Goal: Task Accomplishment & Management: Manage account settings

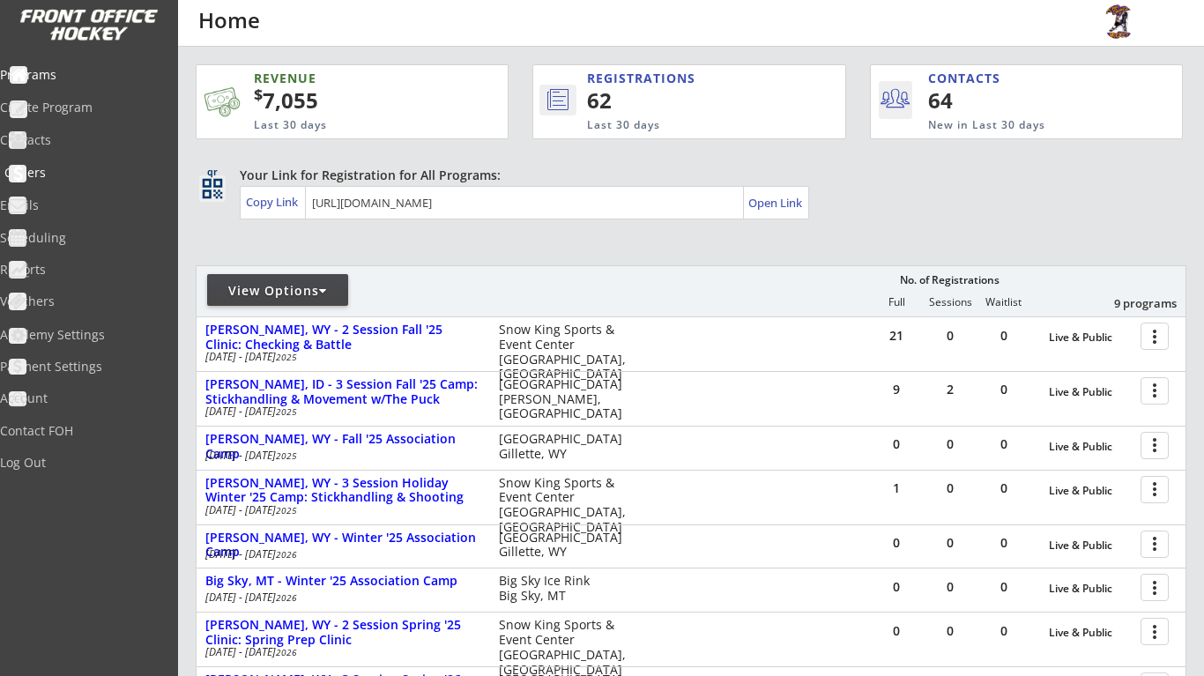
click at [88, 181] on div "Orders" at bounding box center [83, 174] width 167 height 31
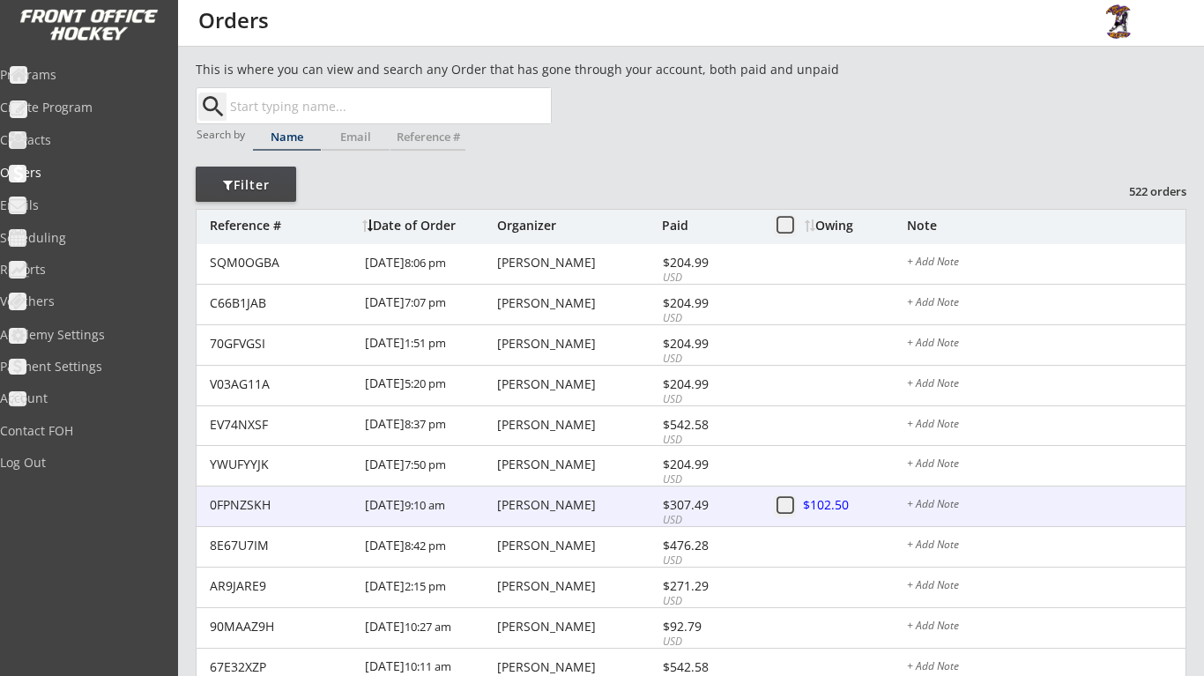
click at [577, 499] on div "[PERSON_NAME]" at bounding box center [577, 505] width 160 height 12
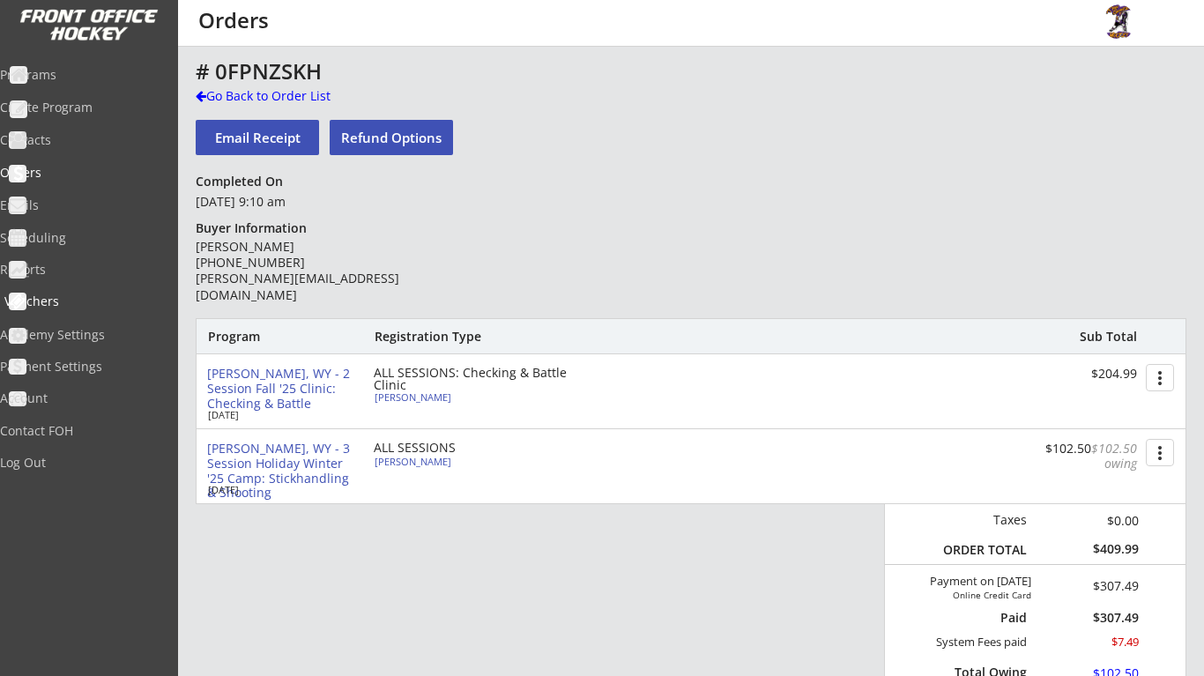
click at [110, 301] on div "Vouchers" at bounding box center [83, 301] width 159 height 12
select select ""Showing: Has Balance""
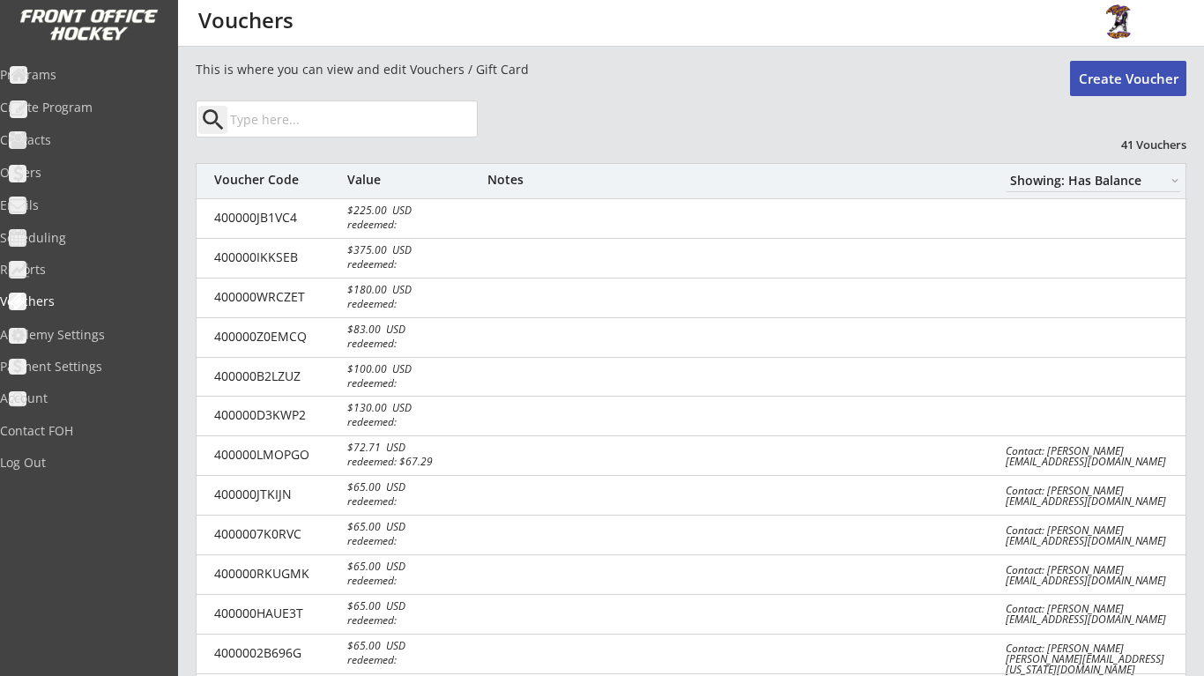
click at [1143, 86] on button "Create Voucher" at bounding box center [1128, 78] width 116 height 35
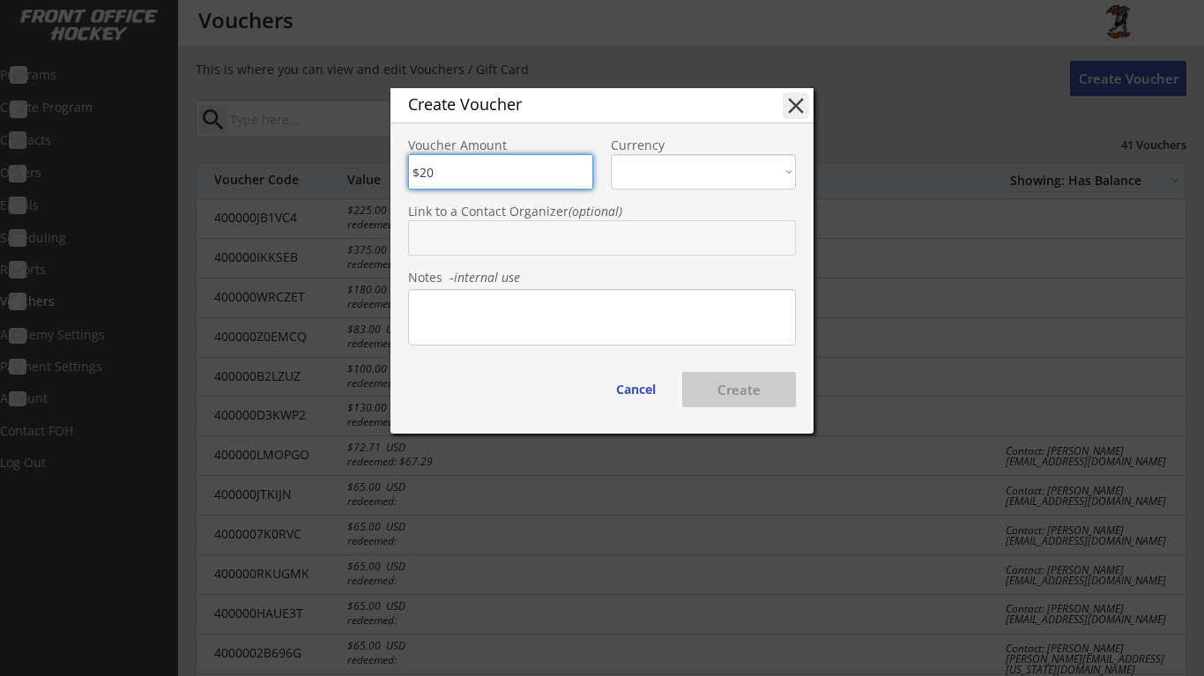
type input "$200"
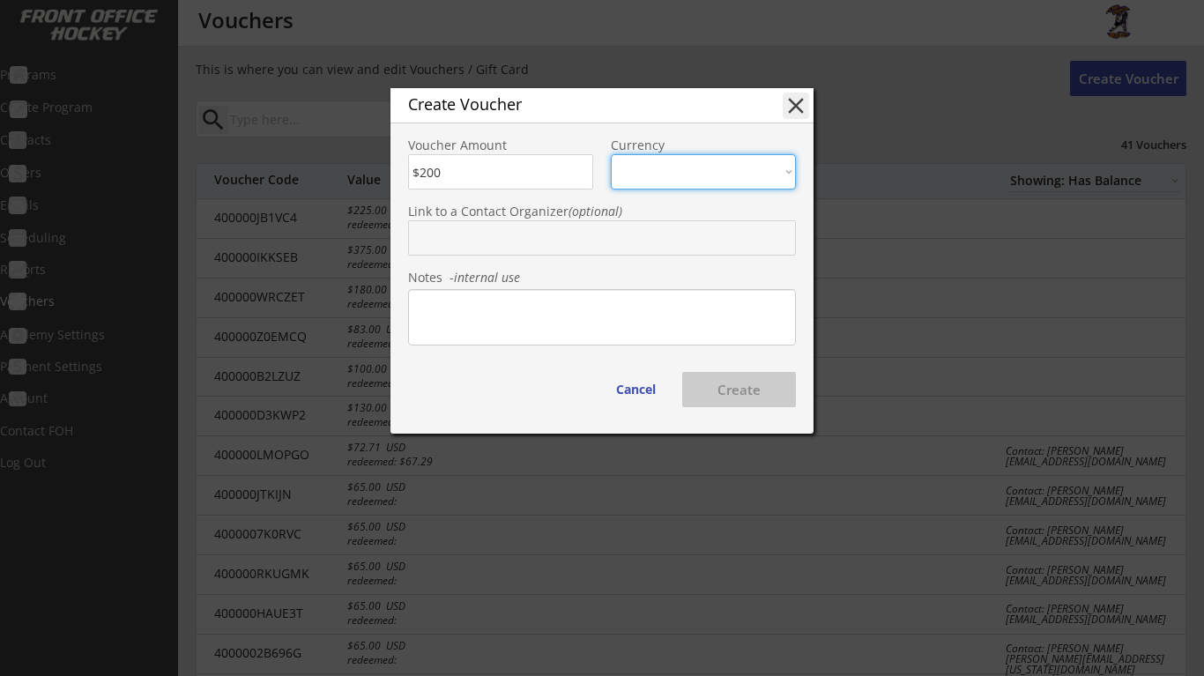
select select ""USD""
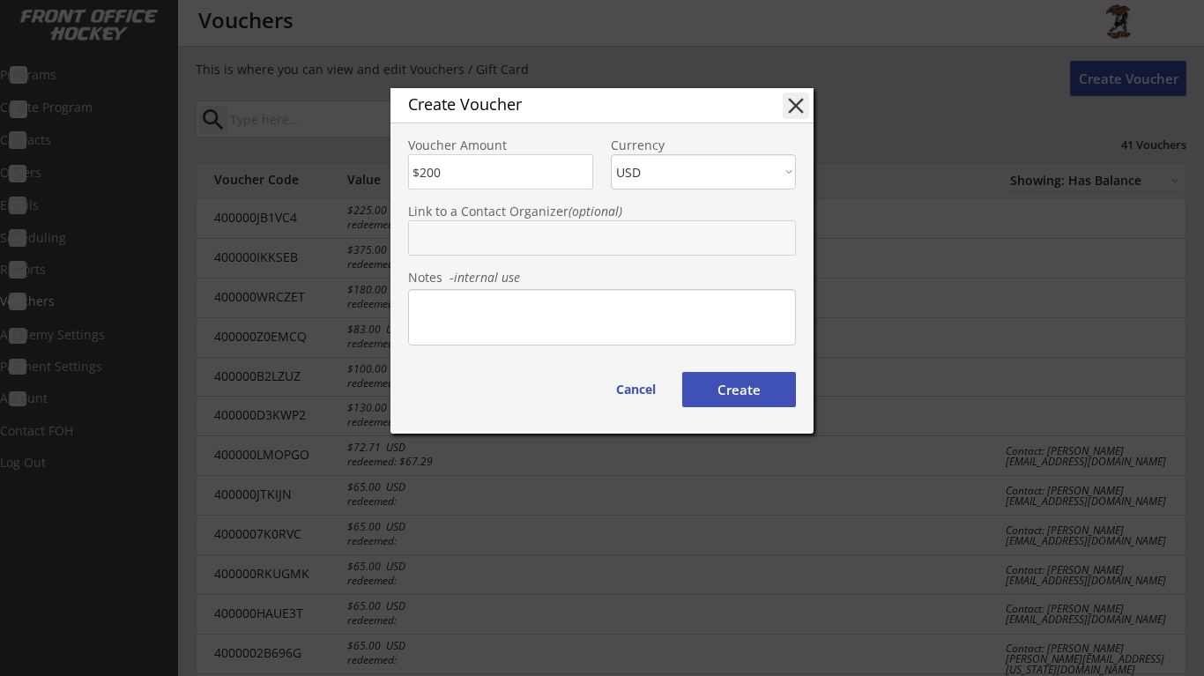
click at [549, 242] on input "text" at bounding box center [602, 237] width 388 height 35
type input "[PERSON_NAME]"
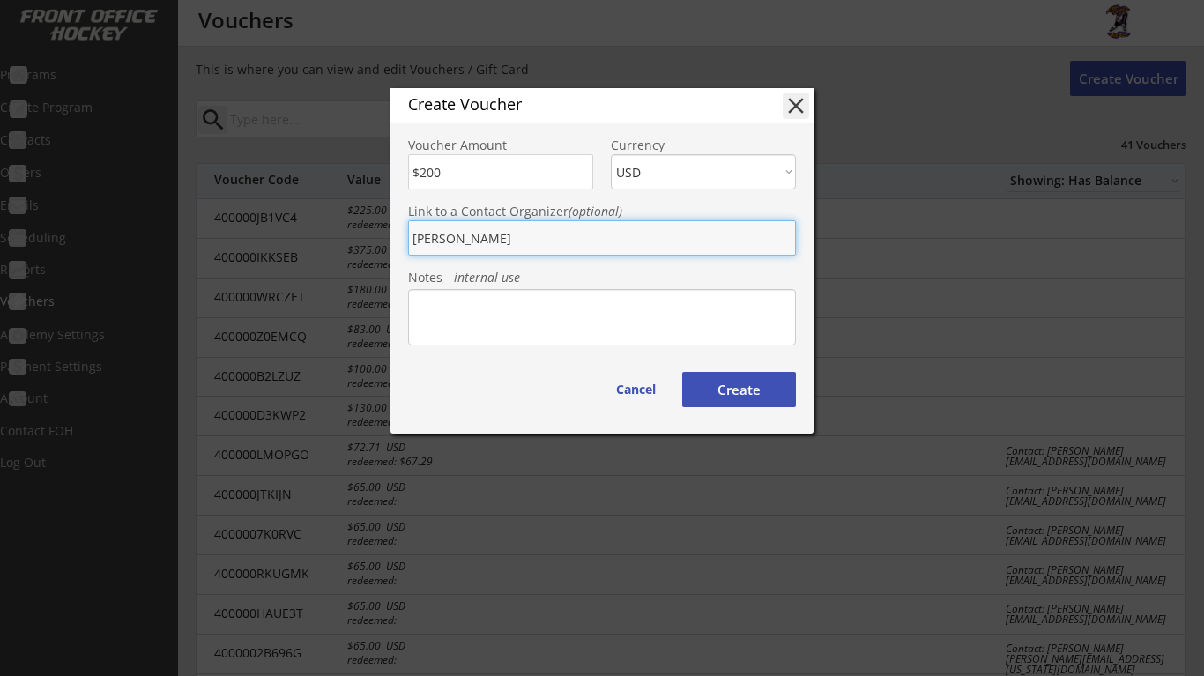
type input "[PERSON_NAME]"
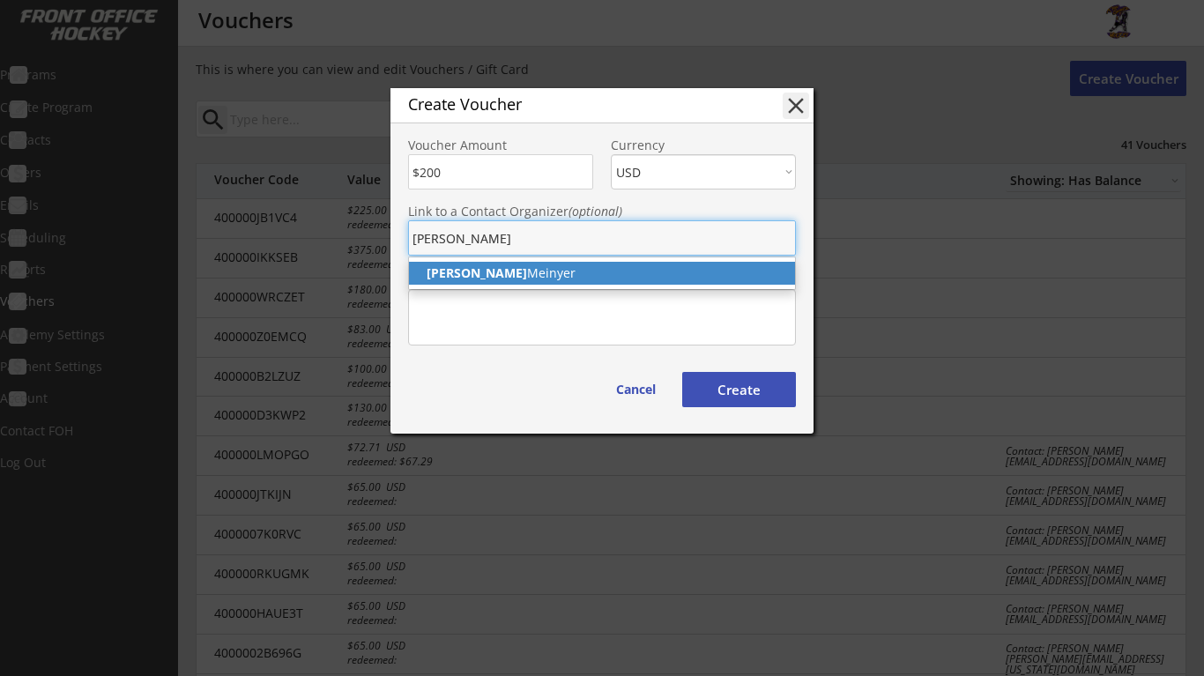
click at [540, 273] on p "[PERSON_NAME]" at bounding box center [602, 273] width 386 height 23
type input "[PERSON_NAME]"
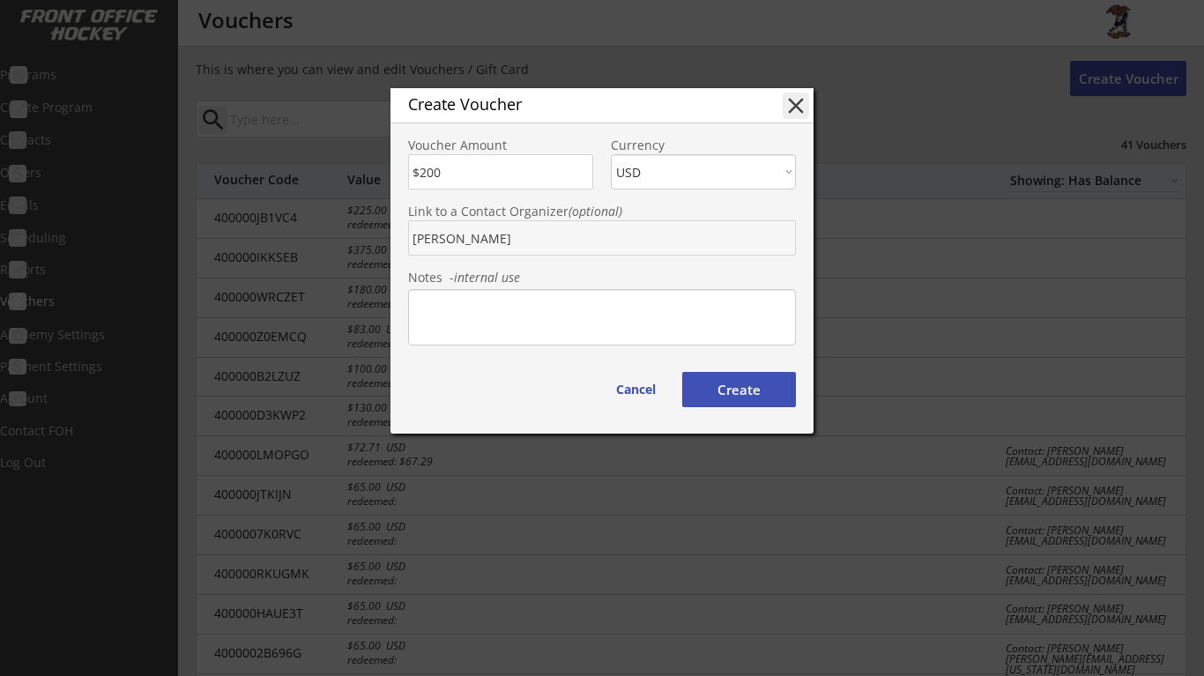
click at [732, 388] on button "Create" at bounding box center [739, 389] width 114 height 35
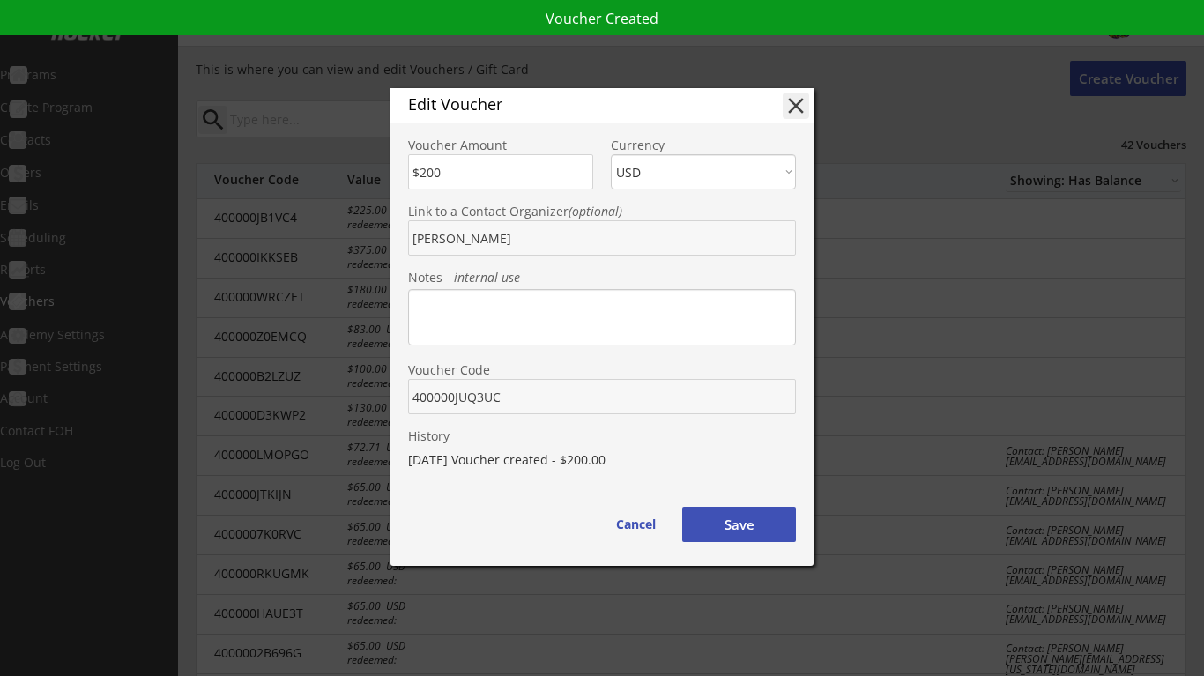
drag, startPoint x: 509, startPoint y: 393, endPoint x: 390, endPoint y: 391, distance: 119.0
click at [390, 391] on body "REVENUE $ 7,055 Last 30 days REGISTRATIONS 62 Last 30 days CONTACTS 64 New in L…" at bounding box center [602, 338] width 1204 height 676
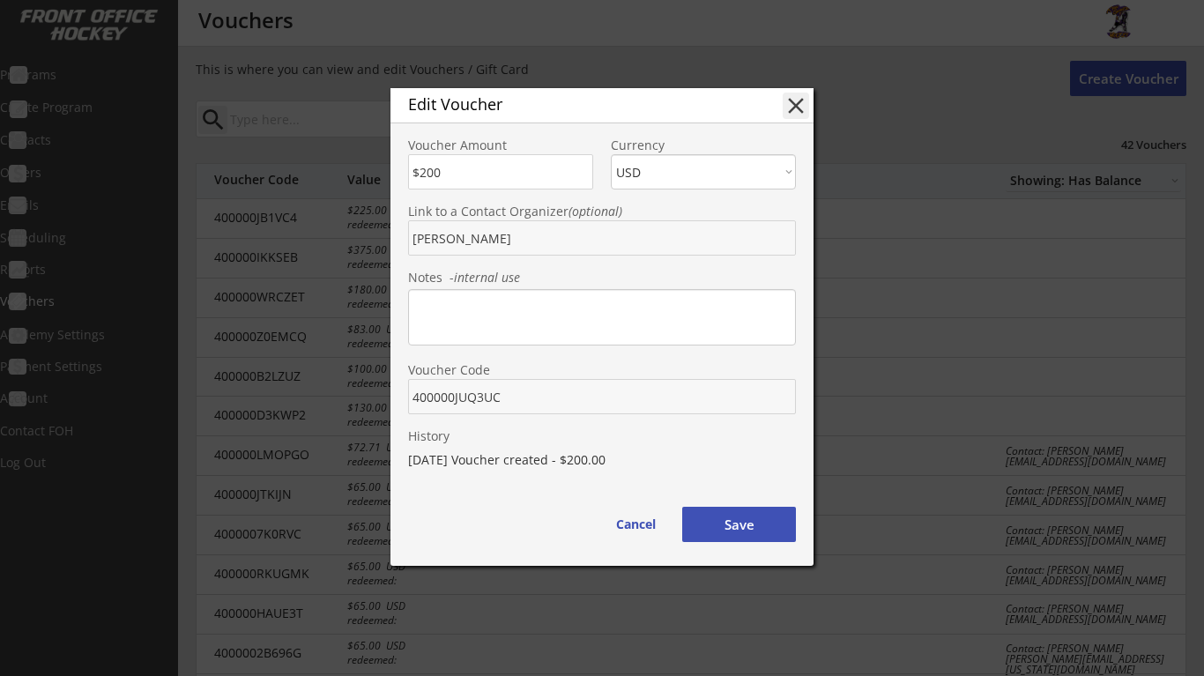
click at [739, 525] on button "Save" at bounding box center [739, 524] width 114 height 35
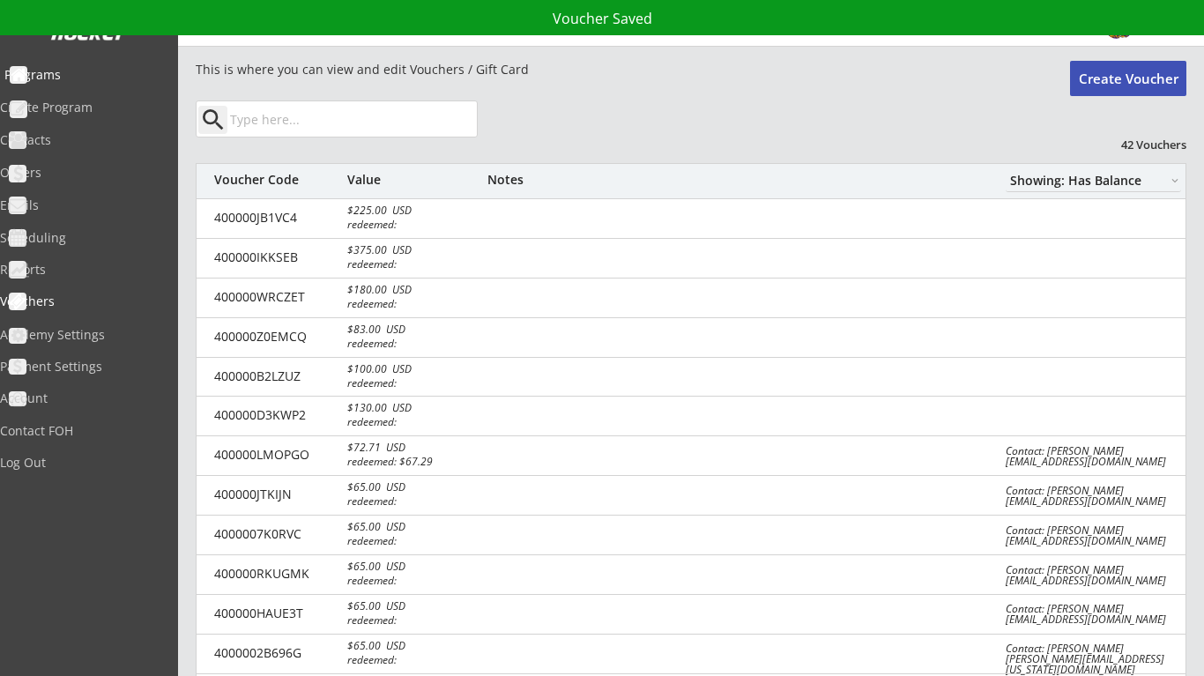
click at [82, 71] on div "Programs" at bounding box center [83, 75] width 159 height 12
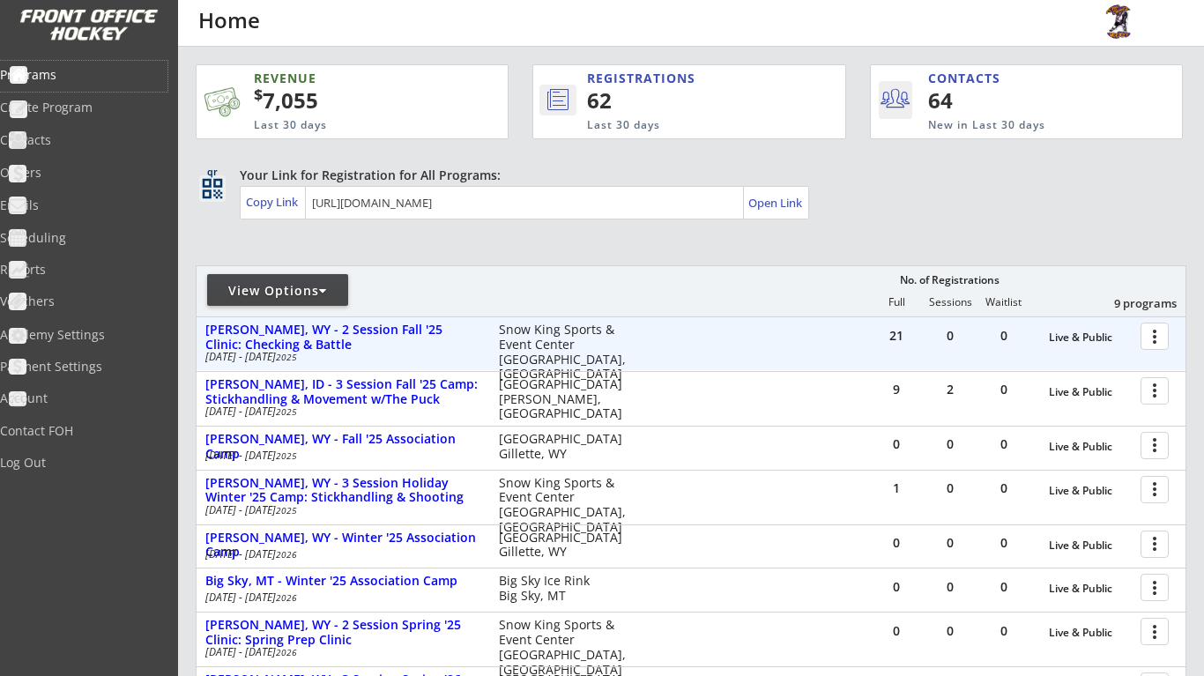
click at [1165, 342] on div at bounding box center [1157, 335] width 31 height 31
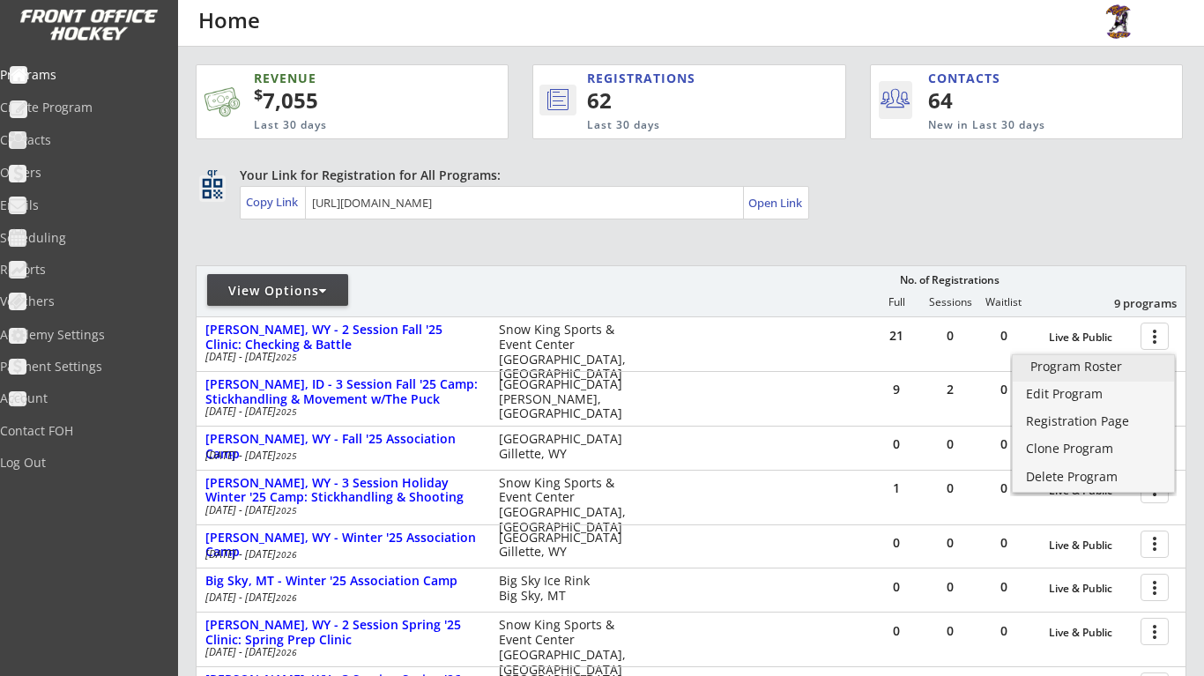
click at [1112, 375] on link "Program Roster" at bounding box center [1093, 368] width 161 height 26
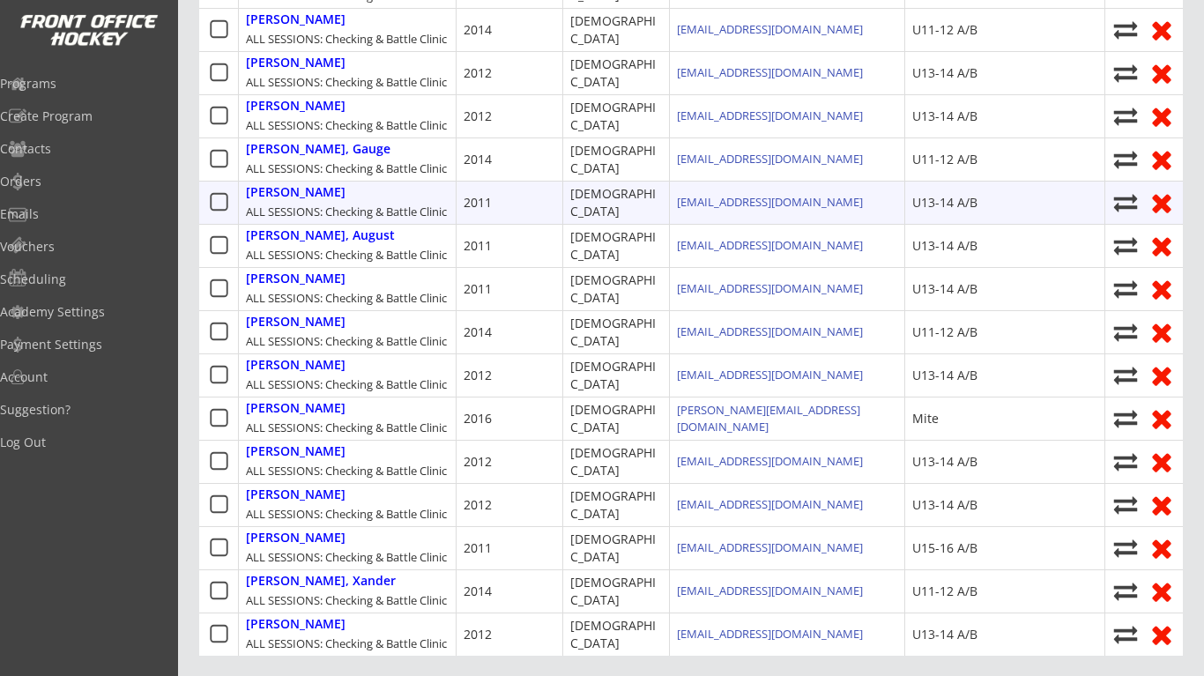
scroll to position [636, 0]
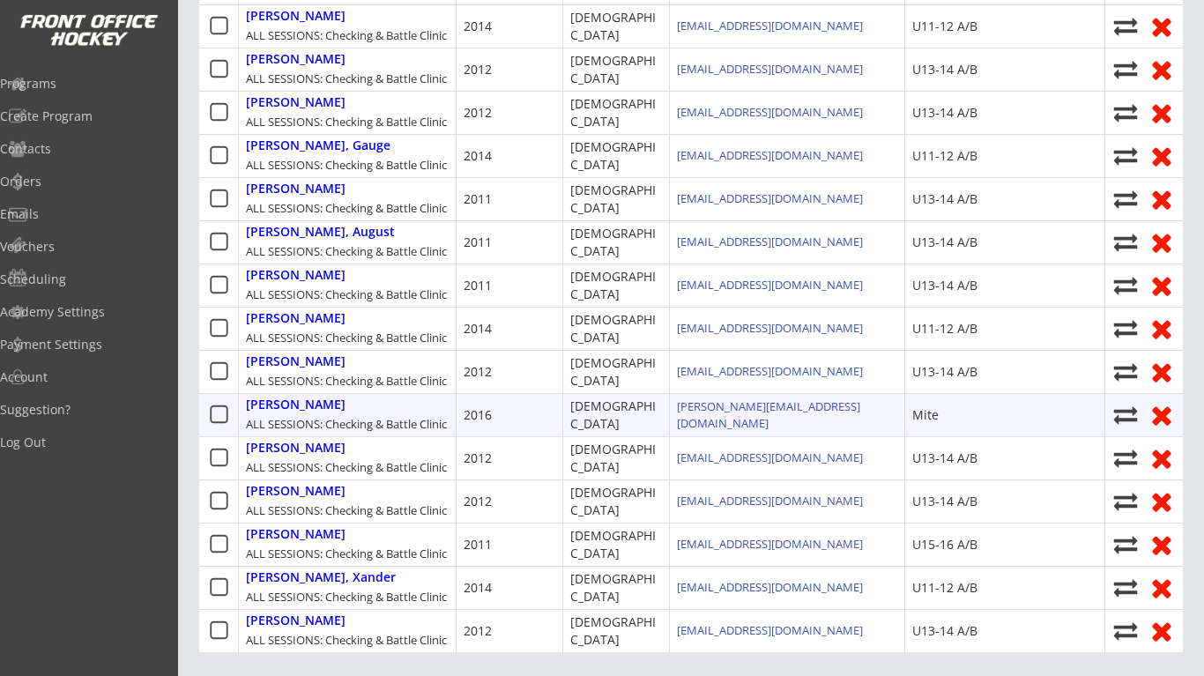
click at [1163, 426] on use at bounding box center [1161, 416] width 19 height 19
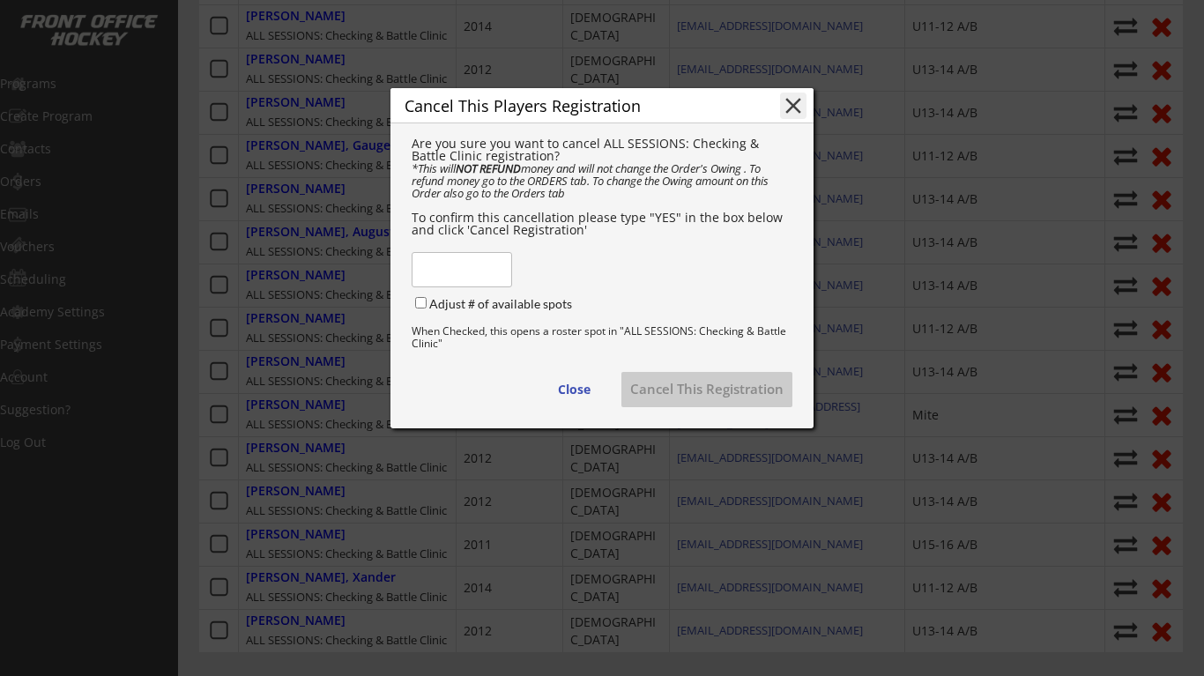
click at [449, 287] on input "input" at bounding box center [462, 269] width 100 height 35
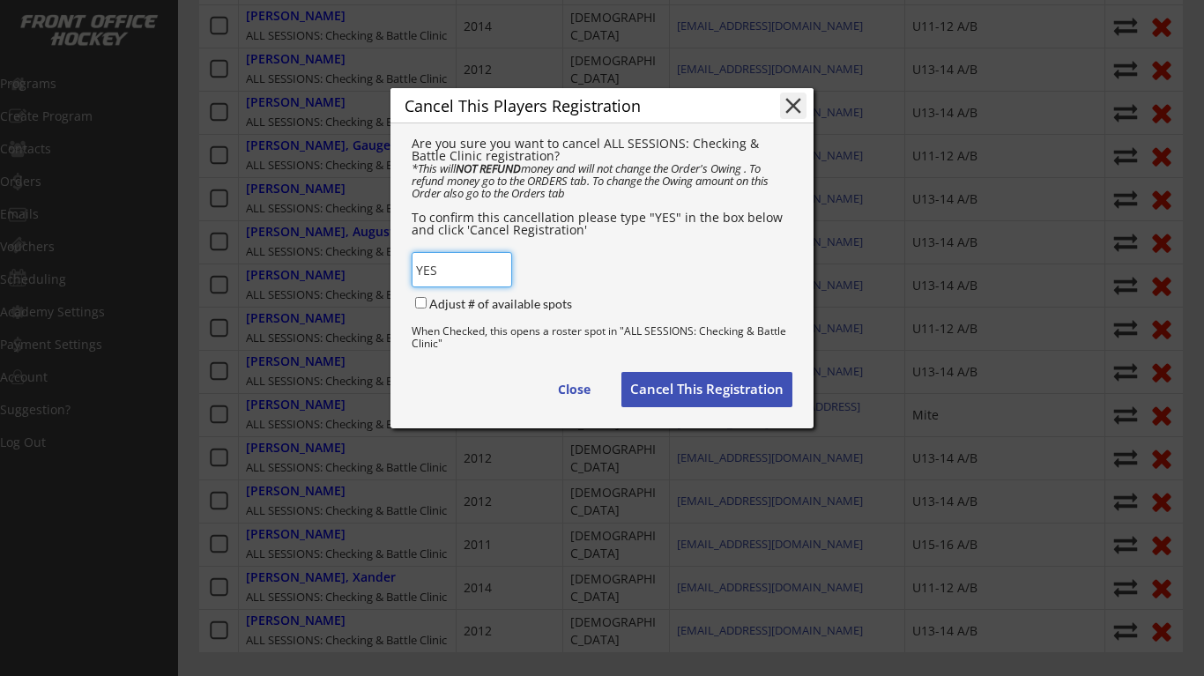
type input "YES"
click at [698, 398] on button "Cancel This Registration" at bounding box center [706, 389] width 171 height 35
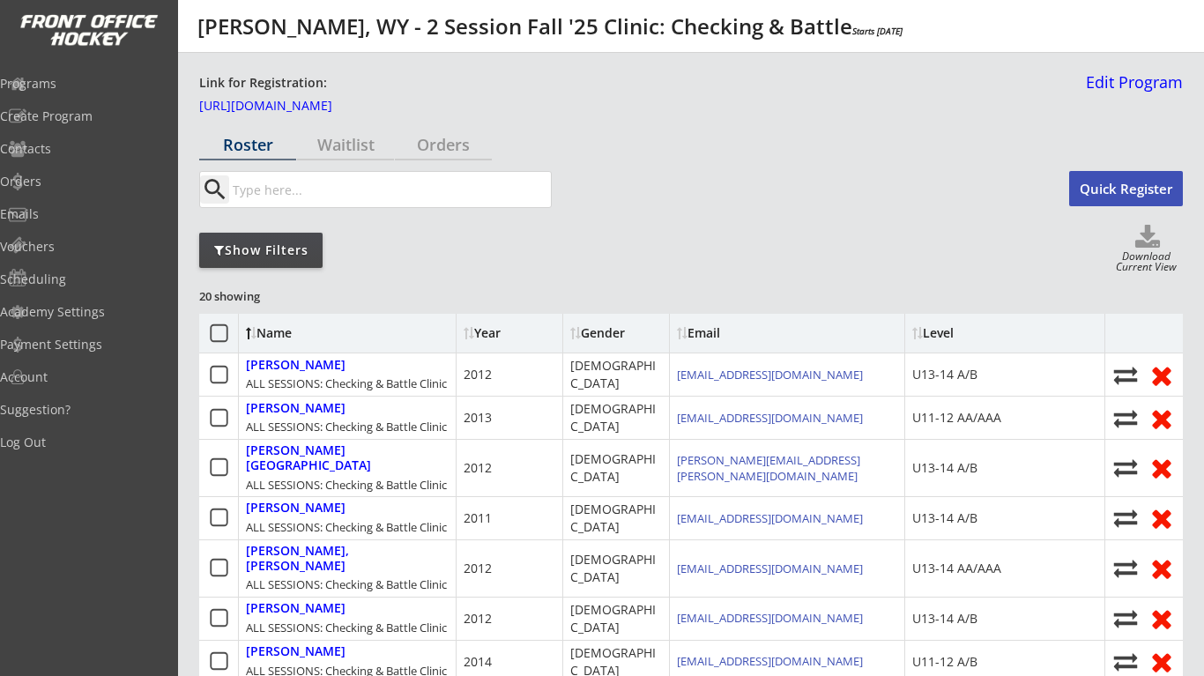
scroll to position [0, 0]
click at [77, 79] on div "Programs" at bounding box center [83, 84] width 159 height 12
